Goal: Check status: Check status

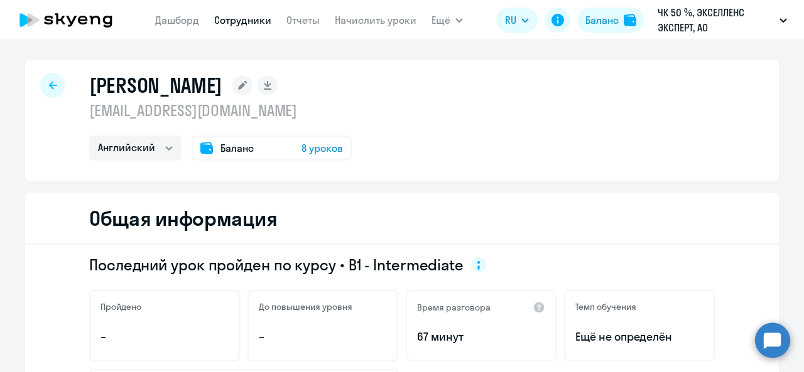
select select "english"
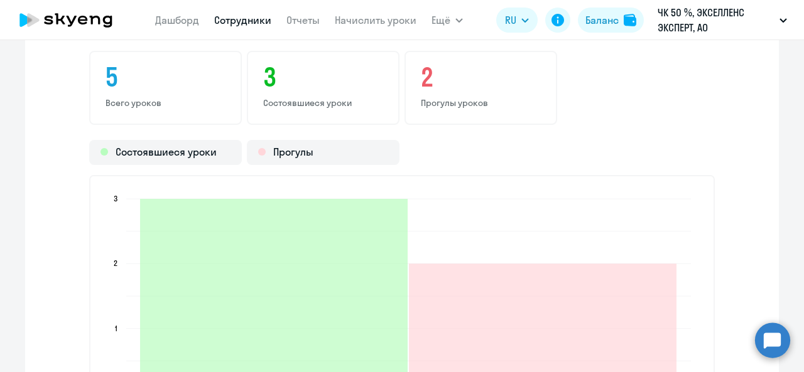
scroll to position [1570, 0]
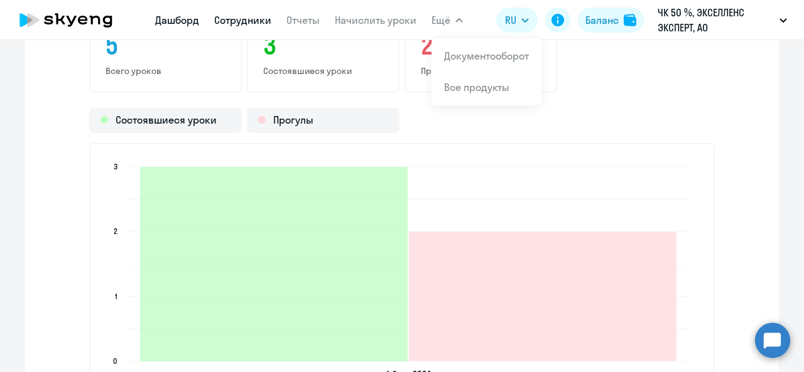
click at [183, 19] on link "Дашборд" at bounding box center [177, 20] width 44 height 13
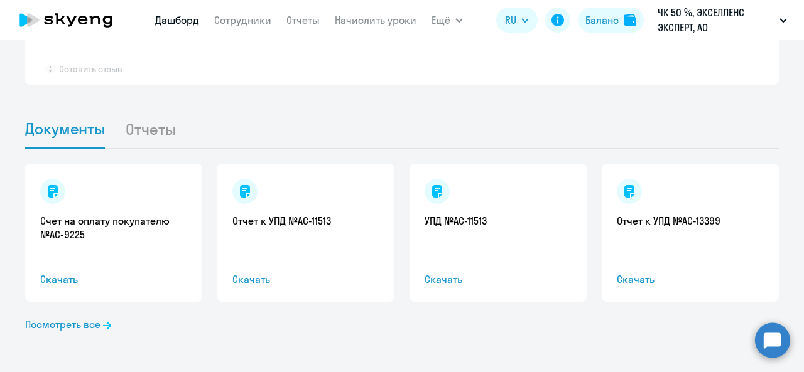
select select "30"
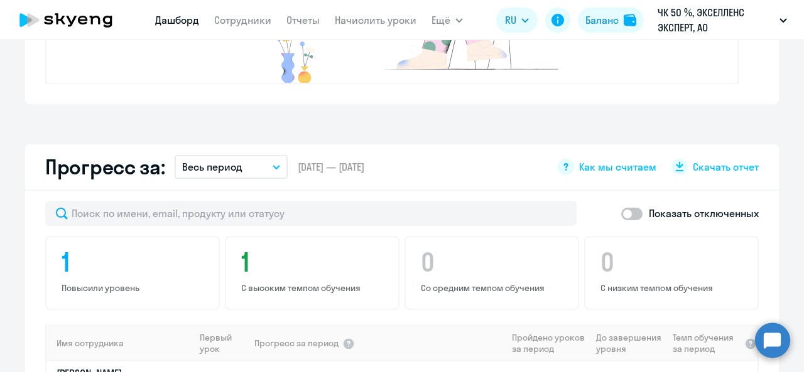
scroll to position [809, 0]
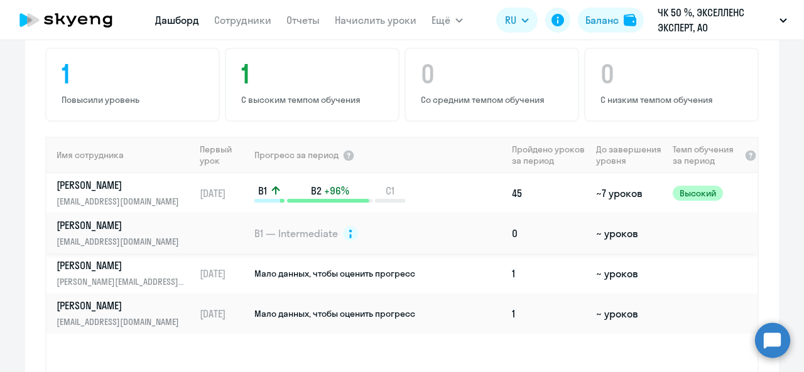
click at [507, 233] on td "0" at bounding box center [549, 234] width 84 height 40
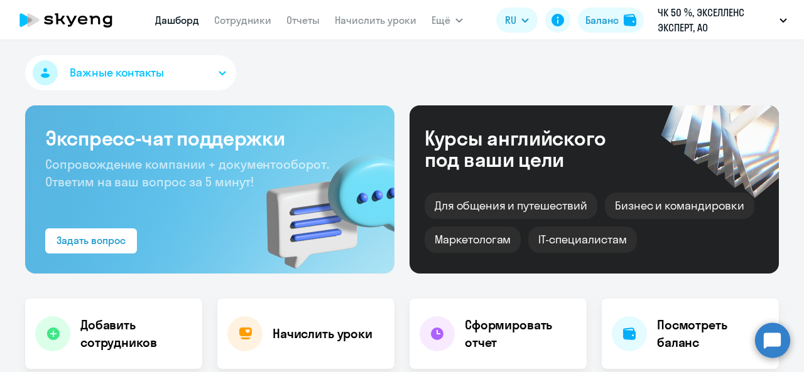
select select "english"
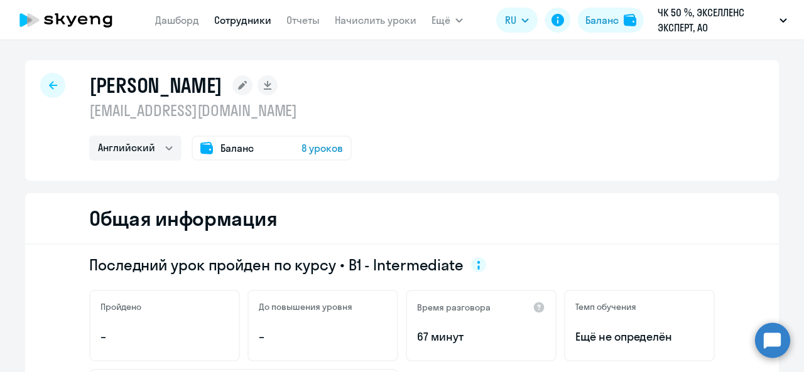
click at [278, 146] on div "Баланс 8 уроков" at bounding box center [272, 148] width 160 height 25
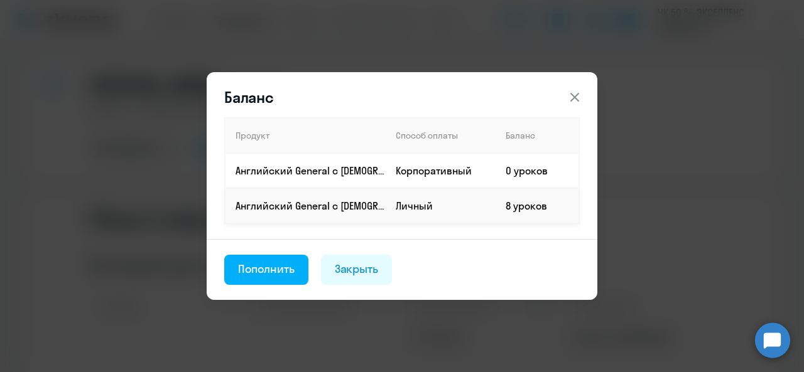
click at [507, 199] on td "8 уроков" at bounding box center [537, 205] width 84 height 35
drag, startPoint x: 509, startPoint y: 203, endPoint x: 574, endPoint y: 212, distance: 65.3
click at [574, 212] on td "8 уроков" at bounding box center [537, 205] width 84 height 35
click at [590, 104] on header "Баланс" at bounding box center [402, 97] width 391 height 20
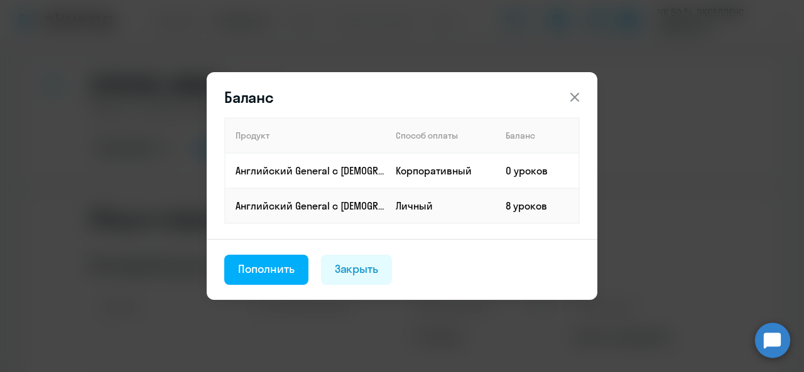
click at [582, 100] on icon at bounding box center [574, 97] width 15 height 15
